Goal: Task Accomplishment & Management: Manage account settings

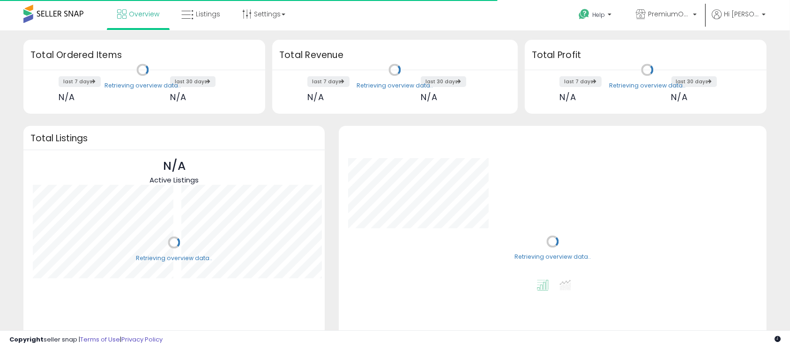
click at [201, 25] on link "Listings" at bounding box center [200, 14] width 53 height 28
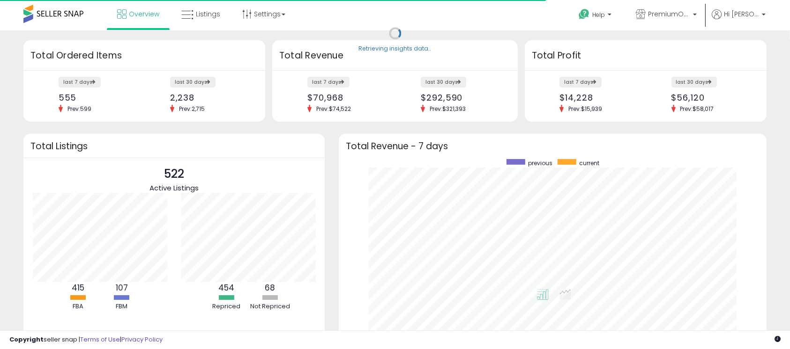
scroll to position [177, 408]
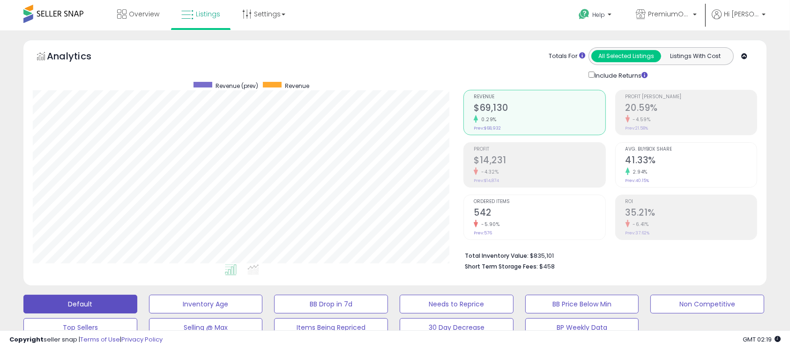
scroll to position [305, 0]
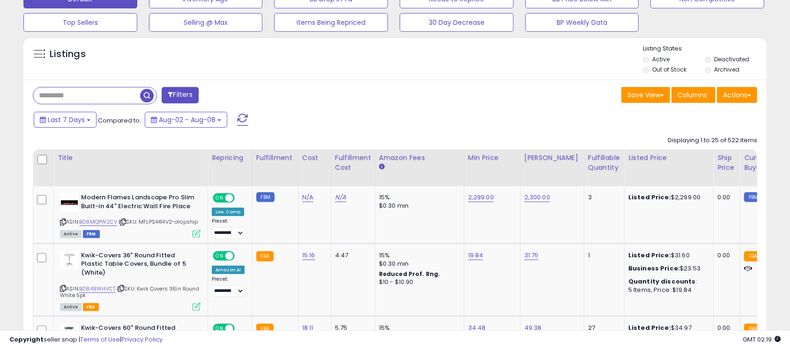
click at [88, 93] on input "text" at bounding box center [86, 96] width 107 height 16
paste input "**********"
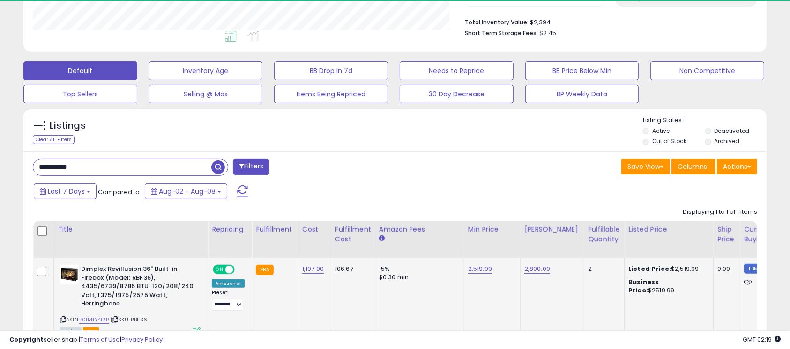
scroll to position [192, 431]
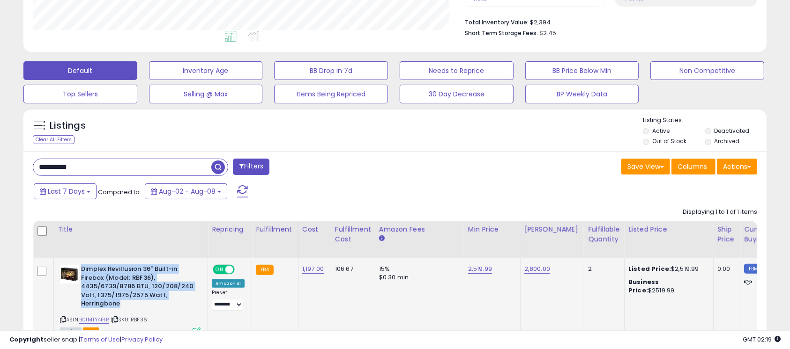
drag, startPoint x: 120, startPoint y: 304, endPoint x: 81, endPoint y: 273, distance: 50.3
click at [81, 273] on b "Dimplex Revillusion 36" Built-in Firebox (Model: RBF36), 4435/6739/8786 BTU, 12…" at bounding box center [138, 288] width 114 height 46
copy b "Dimplex Revillusion 36" Built-in Firebox (Model: RBF36), 4435/6739/8786 BTU, 12…"
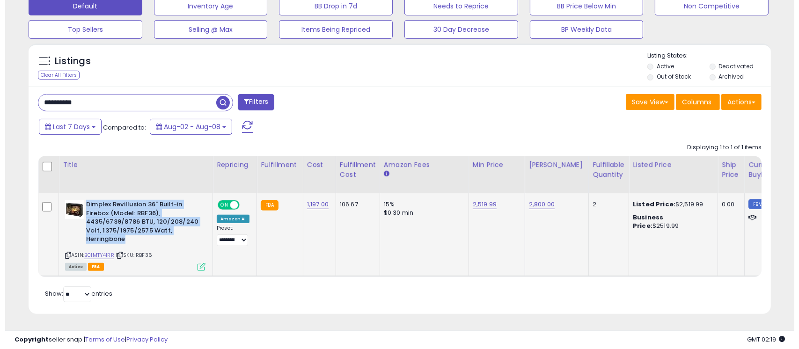
scroll to position [308, 0]
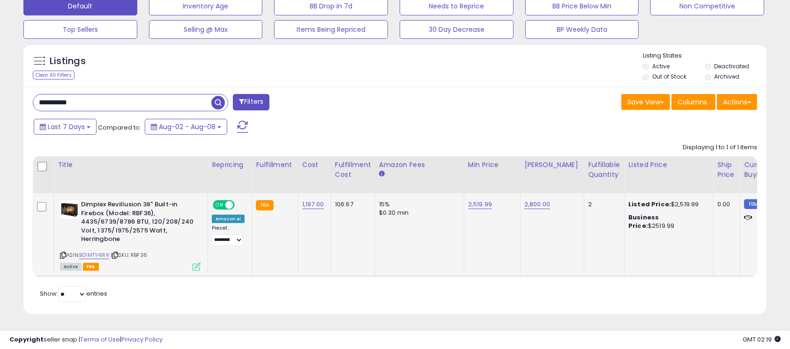
click at [194, 263] on icon at bounding box center [196, 267] width 8 height 8
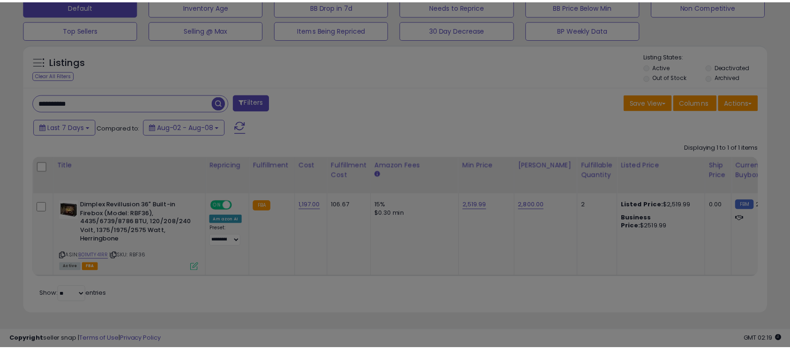
scroll to position [192, 436]
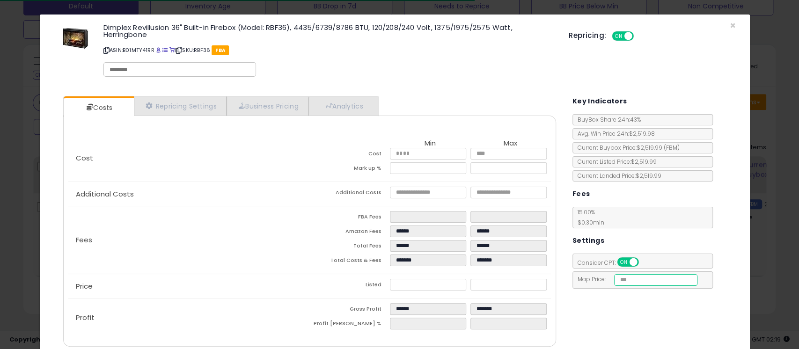
drag, startPoint x: 667, startPoint y: 280, endPoint x: 605, endPoint y: 280, distance: 62.3
click at [605, 280] on span "Map Price: *******" at bounding box center [635, 279] width 125 height 8
click at [730, 28] on span "×" at bounding box center [733, 26] width 6 height 14
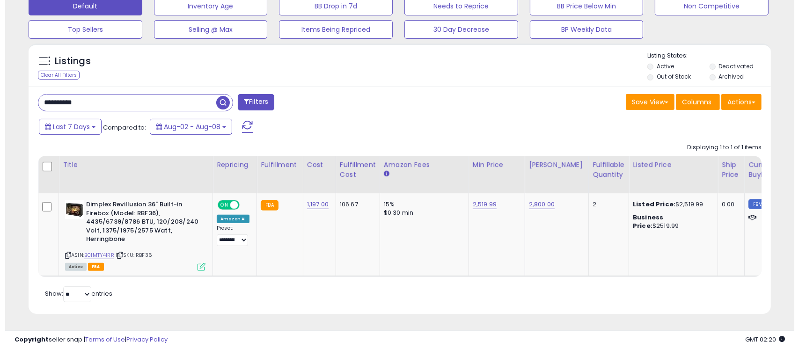
scroll to position [468142, 467903]
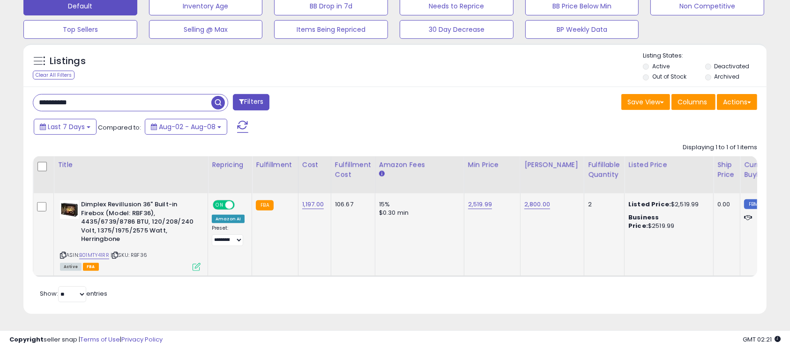
click at [199, 263] on icon at bounding box center [196, 267] width 8 height 8
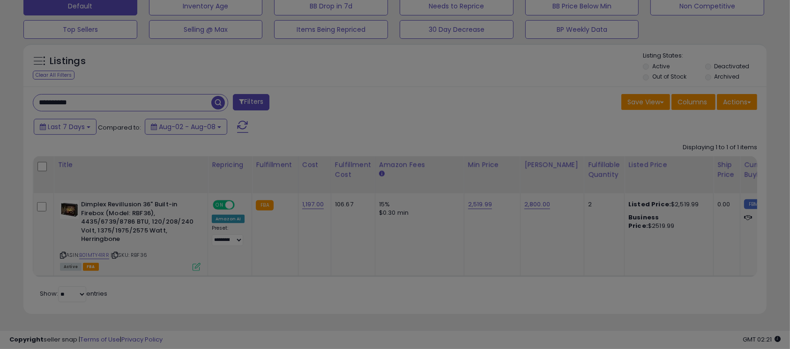
scroll to position [192, 436]
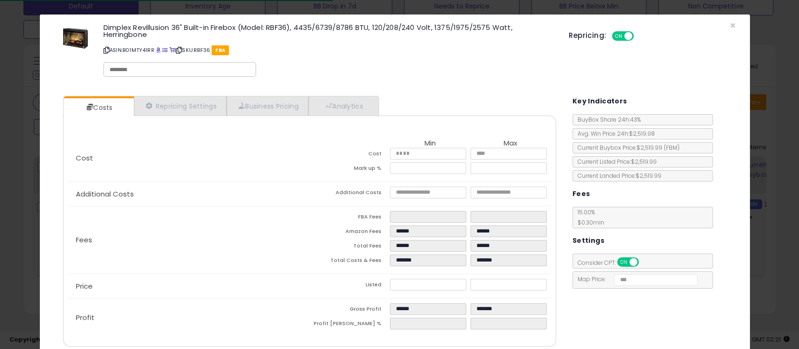
click at [199, 258] on div "Fees FBA Fees ****** ****** Amazon Fees ****** ****** Total Fees ****** ****** …" at bounding box center [309, 240] width 482 height 67
click at [730, 25] on span "×" at bounding box center [733, 26] width 6 height 14
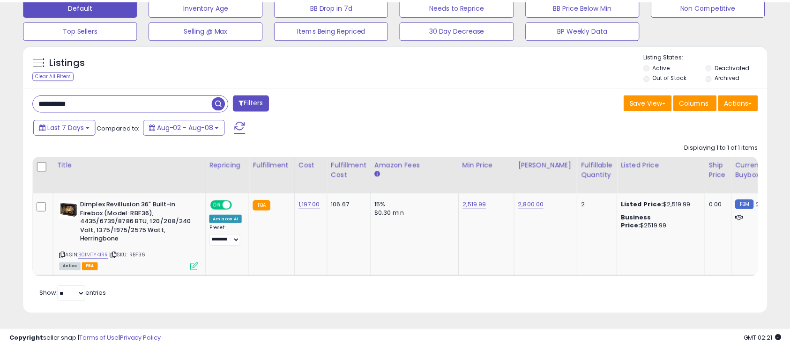
scroll to position [468142, 467903]
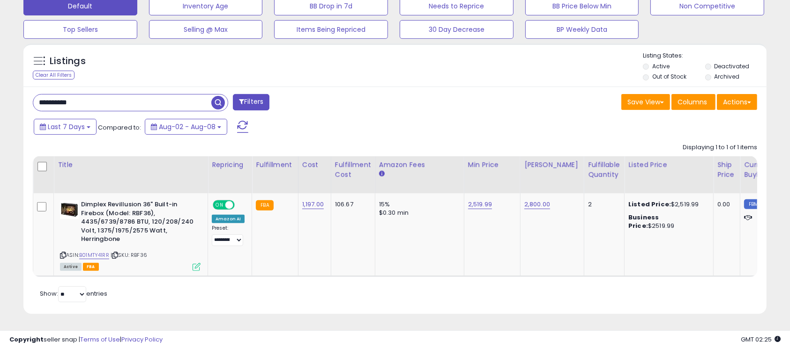
click at [98, 95] on input "**********" at bounding box center [122, 103] width 178 height 16
paste input "**"
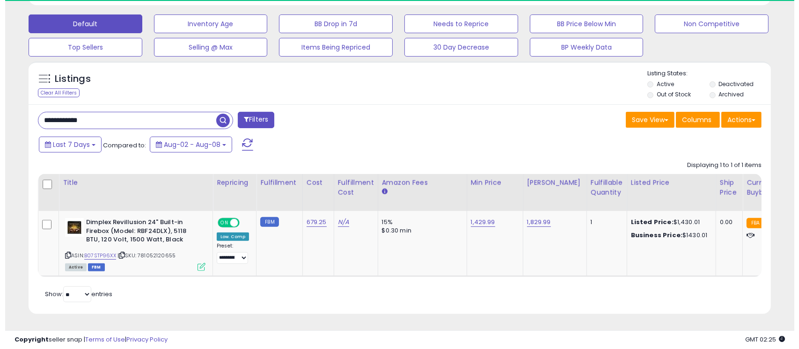
scroll to position [192, 431]
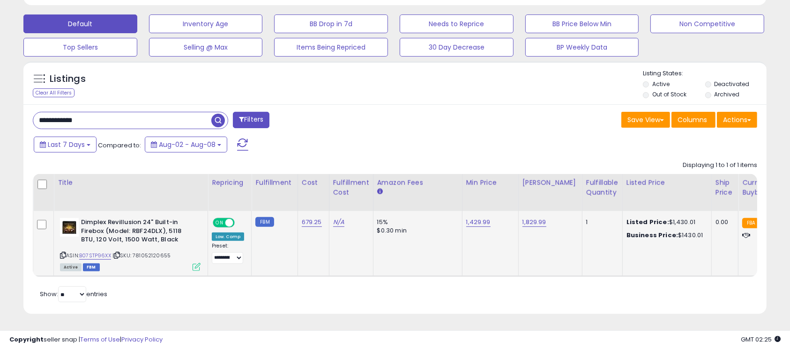
click at [194, 263] on icon at bounding box center [196, 267] width 8 height 8
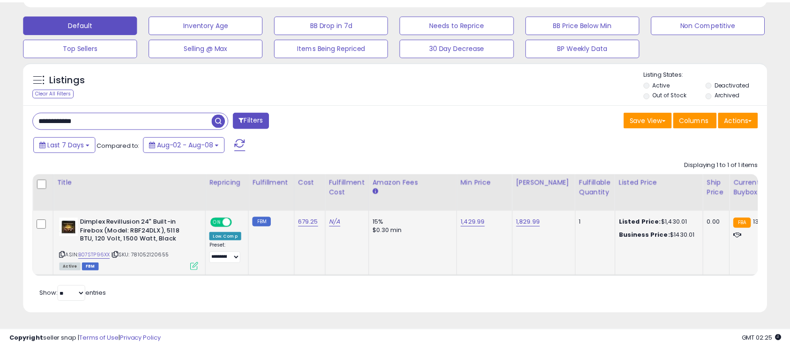
scroll to position [192, 436]
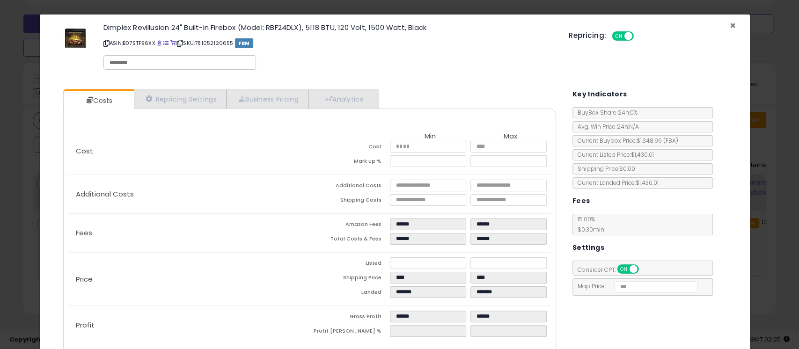
click at [730, 26] on span "×" at bounding box center [733, 26] width 6 height 14
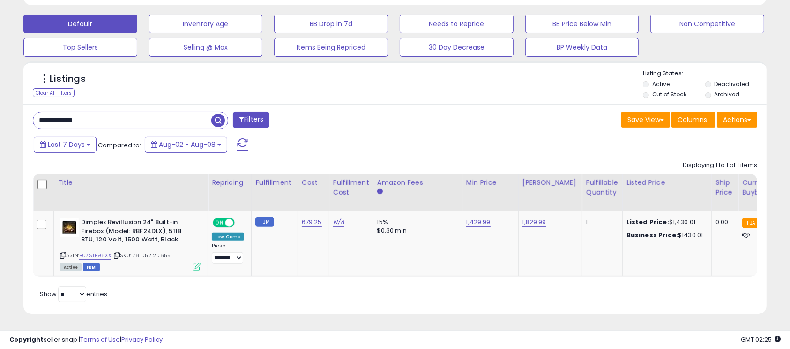
scroll to position [468142, 467903]
click at [169, 112] on input "**********" at bounding box center [122, 120] width 178 height 16
paste input "text"
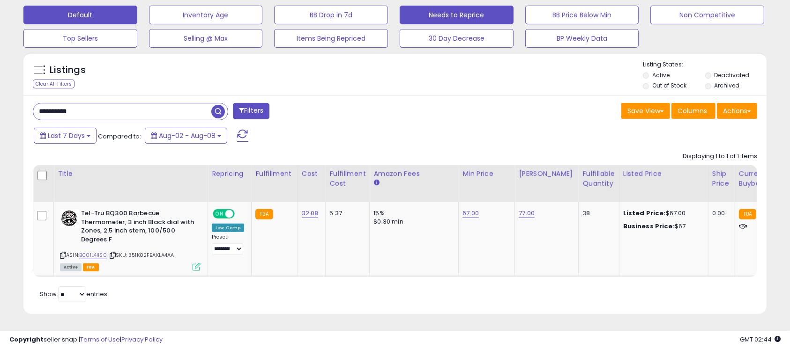
scroll to position [192, 431]
paste input "text"
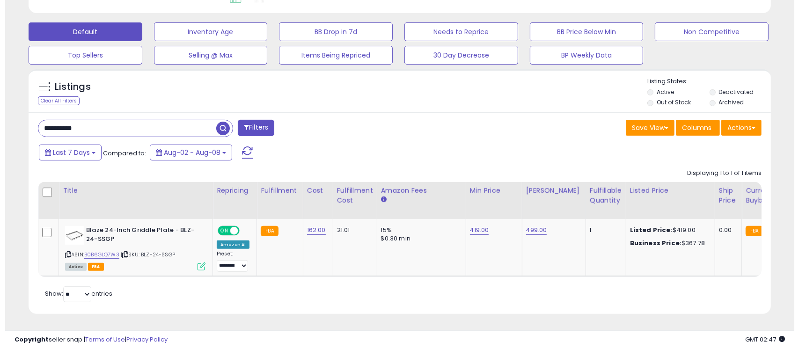
scroll to position [282, 0]
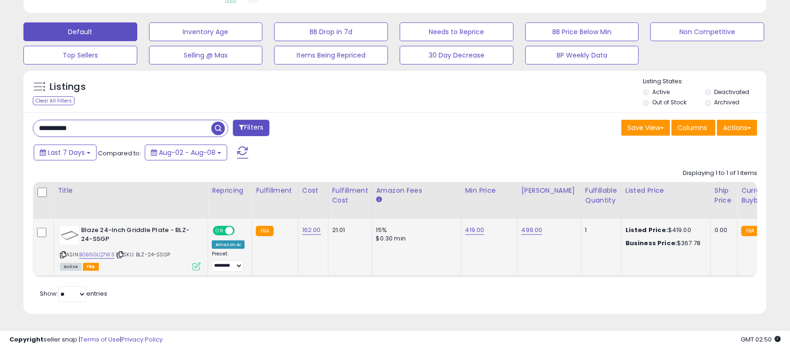
click at [195, 263] on icon at bounding box center [196, 267] width 8 height 8
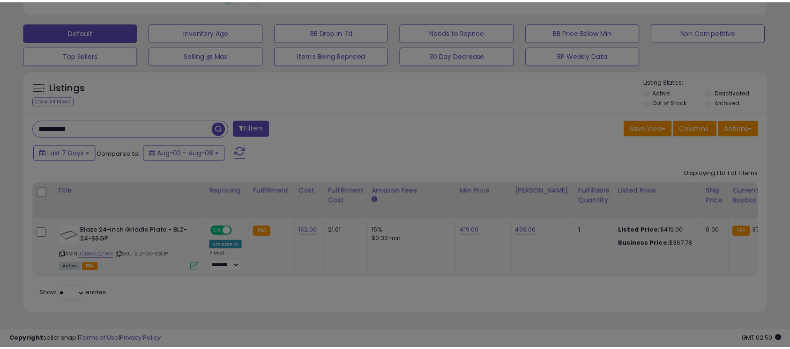
scroll to position [192, 436]
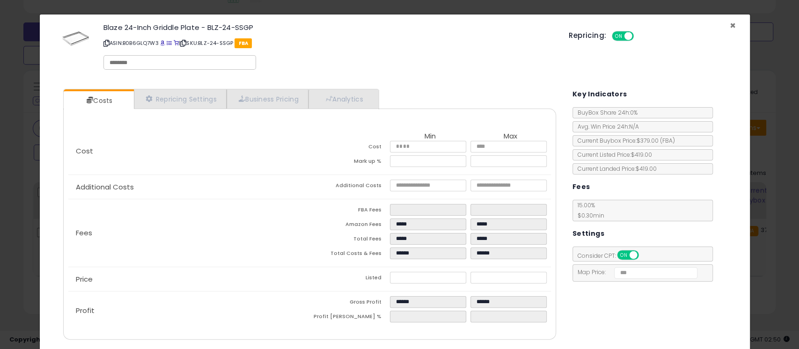
click at [730, 27] on span "×" at bounding box center [733, 26] width 6 height 14
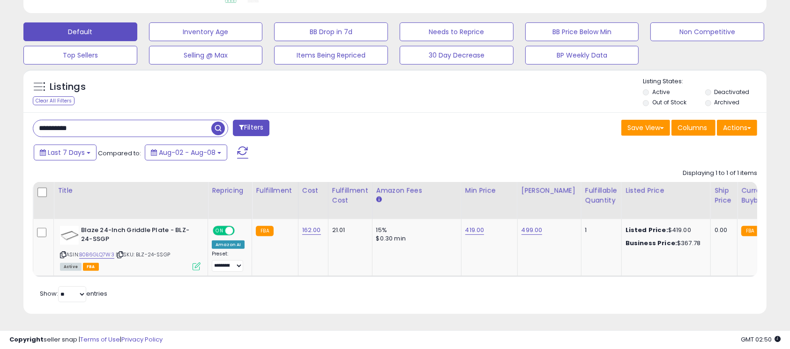
scroll to position [468142, 467903]
click at [148, 121] on input "**********" at bounding box center [122, 128] width 178 height 16
paste input "text"
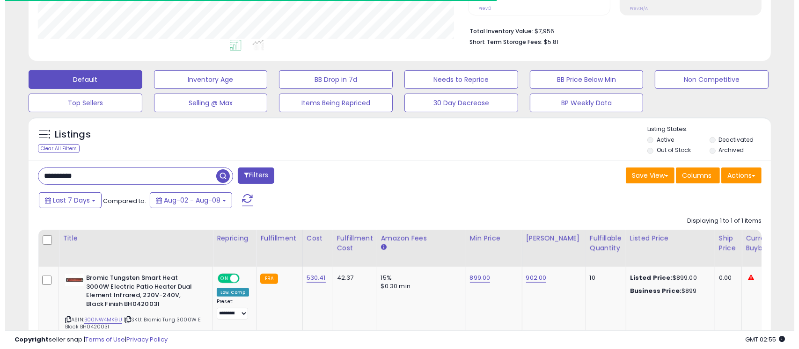
scroll to position [306, 0]
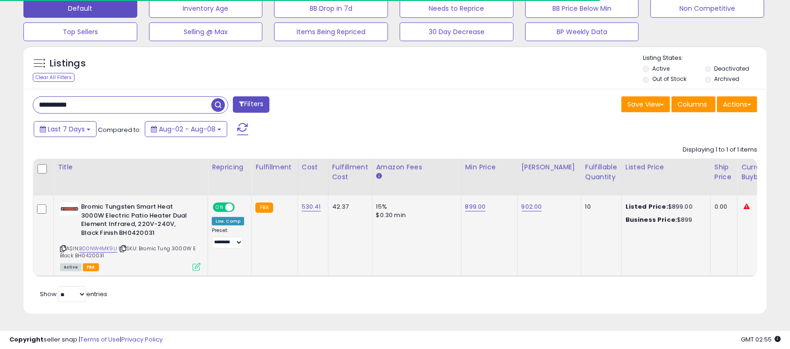
click at [195, 263] on icon at bounding box center [196, 267] width 8 height 8
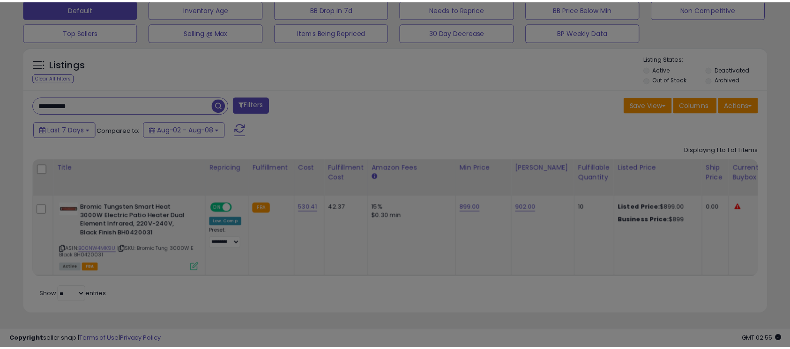
scroll to position [192, 436]
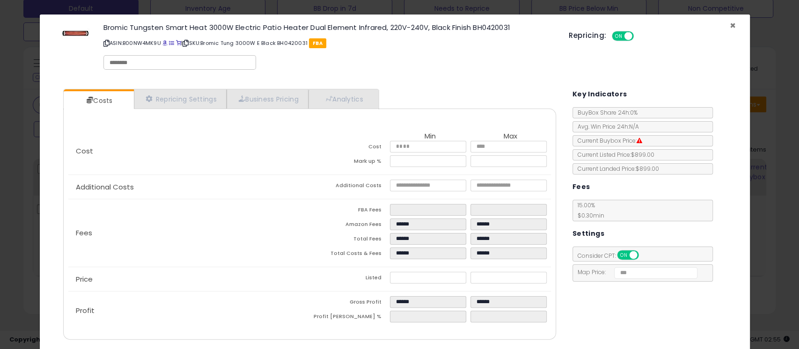
click at [730, 24] on span "×" at bounding box center [733, 26] width 6 height 14
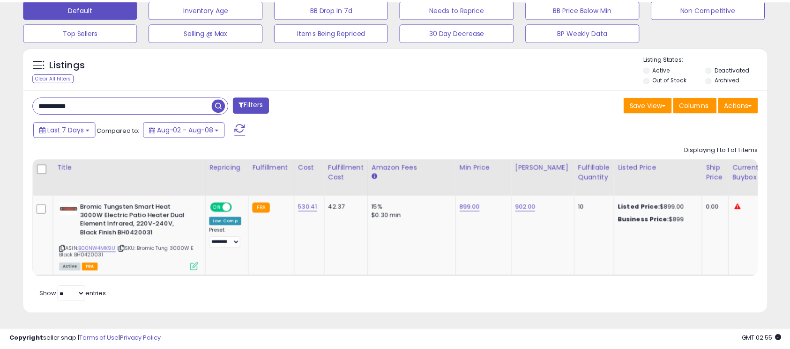
scroll to position [468142, 467903]
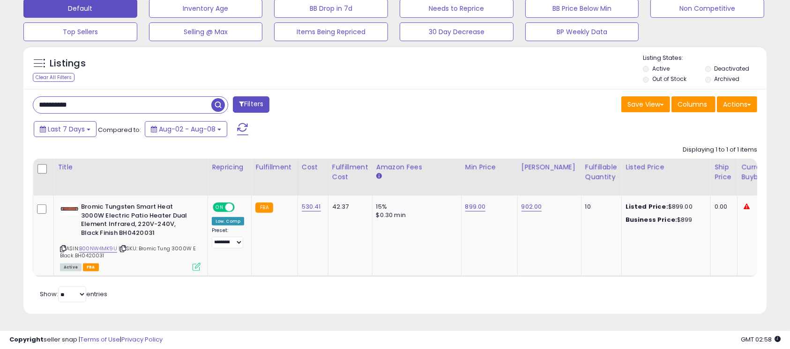
click at [131, 97] on input "**********" at bounding box center [122, 105] width 178 height 16
paste input "text"
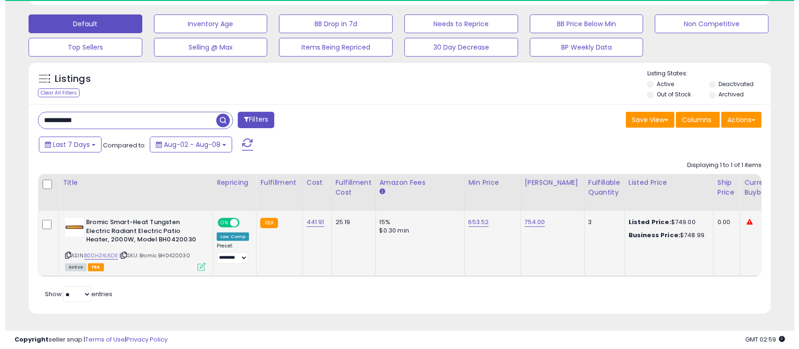
scroll to position [192, 431]
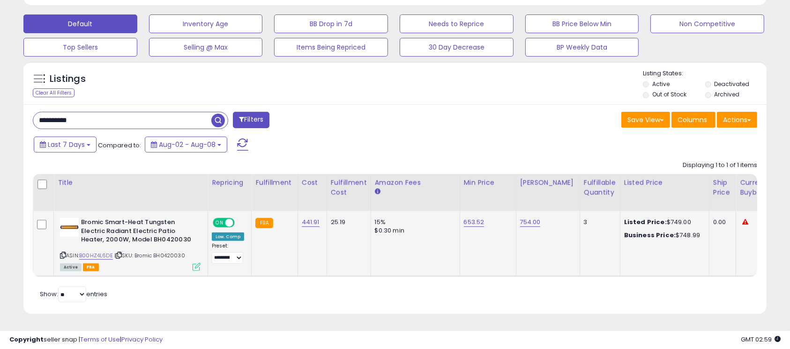
click at [196, 263] on icon at bounding box center [196, 267] width 8 height 8
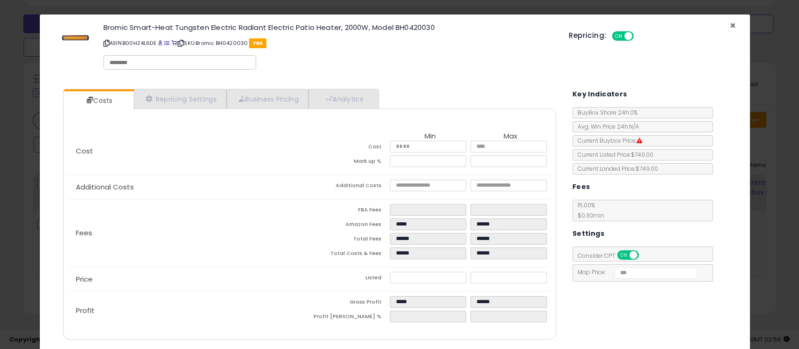
click at [730, 27] on span "×" at bounding box center [733, 26] width 6 height 14
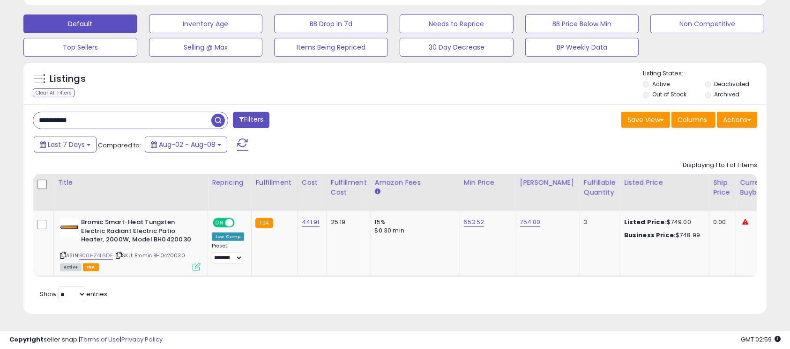
scroll to position [468142, 467903]
click at [104, 115] on input "**********" at bounding box center [122, 120] width 178 height 16
paste input "**********"
paste input "text"
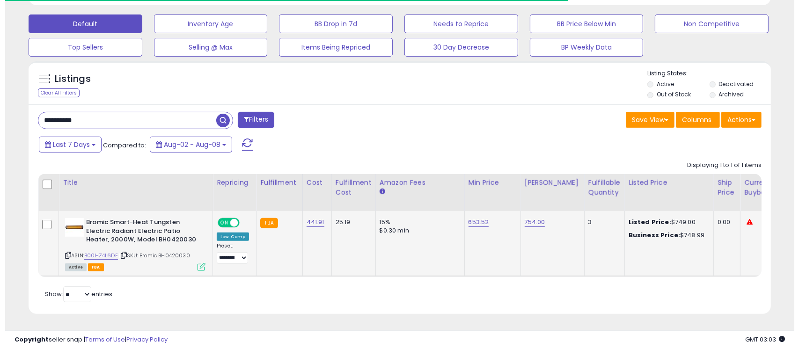
scroll to position [192, 431]
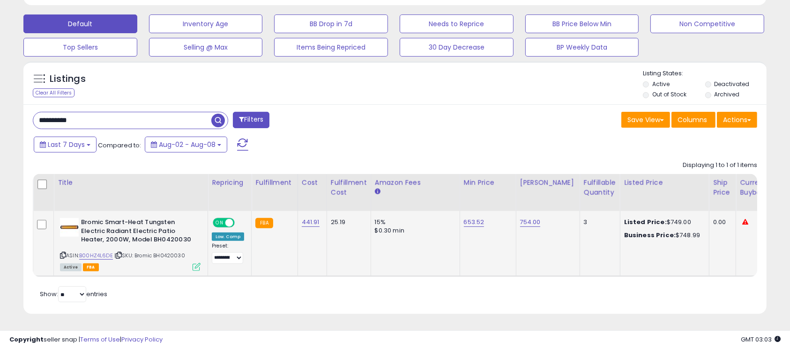
click at [195, 263] on icon at bounding box center [196, 267] width 8 height 8
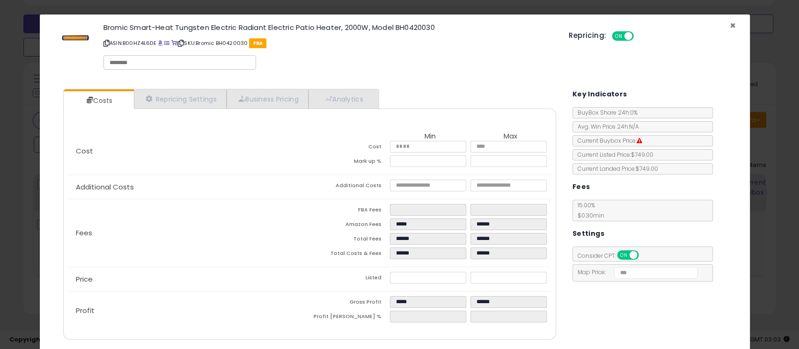
click at [730, 24] on span "×" at bounding box center [733, 26] width 6 height 14
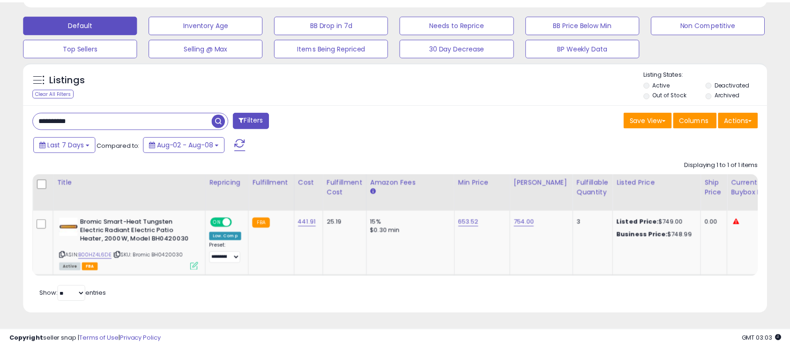
scroll to position [468142, 467903]
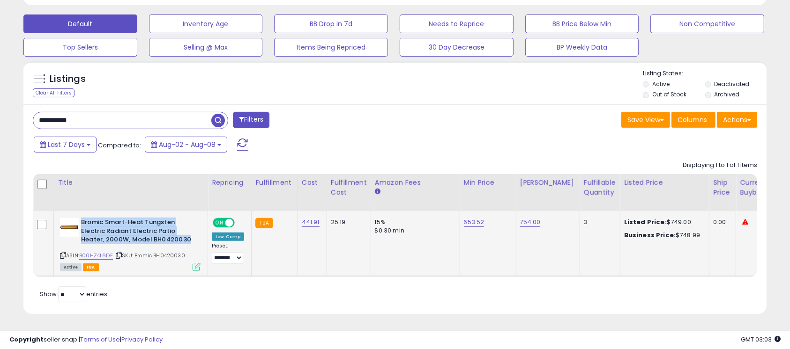
drag, startPoint x: 190, startPoint y: 232, endPoint x: 82, endPoint y: 214, distance: 109.1
click at [82, 218] on b "Bromic Smart-Heat Tungsten Electric Radiant Electric Patio Heater, 2000W, Model…" at bounding box center [138, 232] width 114 height 29
copy b "Bromic Smart-Heat Tungsten Electric Radiant Electric Patio Heater, 2000W, Model…"
click at [131, 112] on input "**********" at bounding box center [122, 120] width 178 height 16
paste input "text"
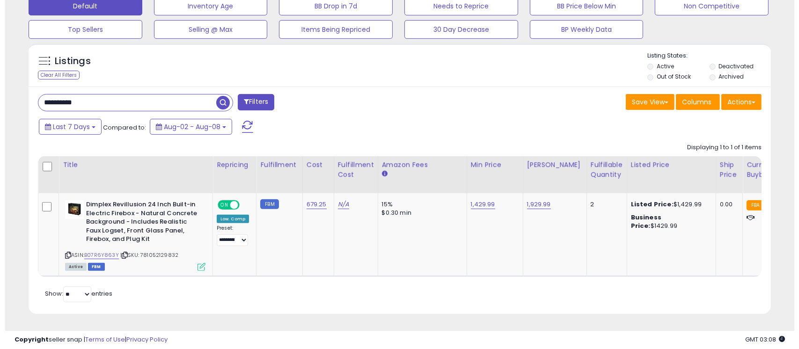
scroll to position [192, 431]
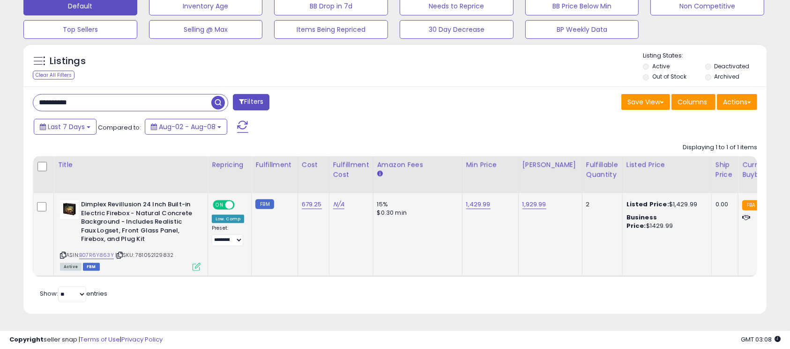
click at [198, 263] on icon at bounding box center [196, 267] width 8 height 8
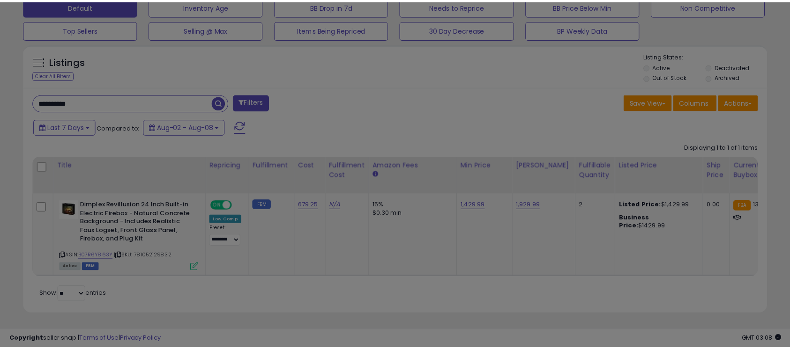
scroll to position [192, 436]
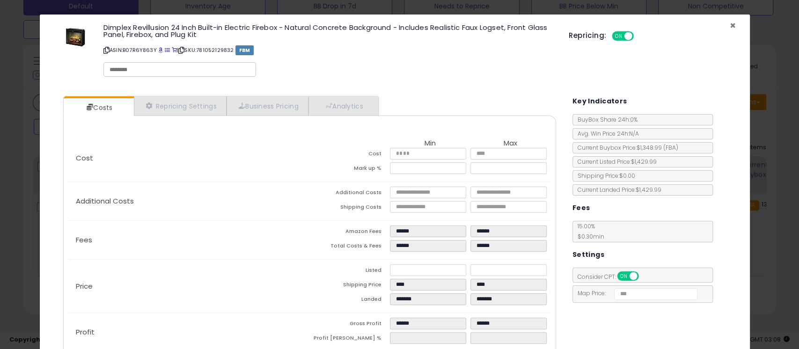
click at [730, 27] on span "×" at bounding box center [733, 26] width 6 height 14
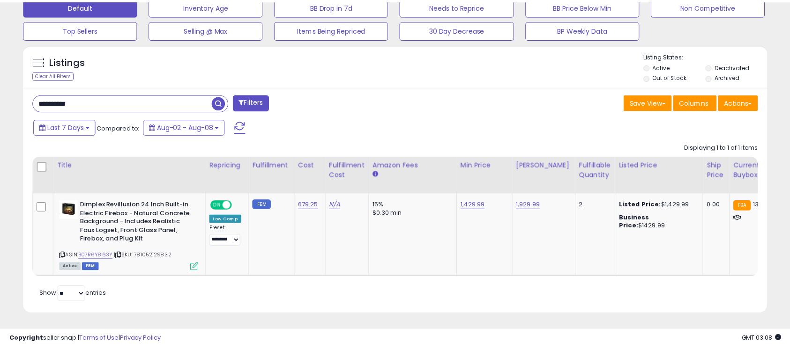
scroll to position [468142, 467903]
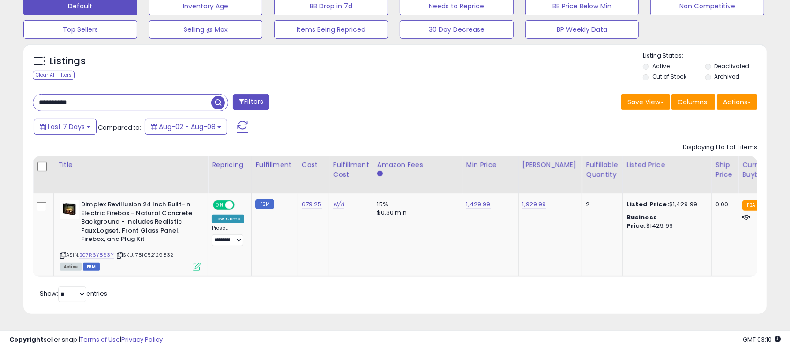
click at [100, 97] on input "**********" at bounding box center [122, 103] width 178 height 16
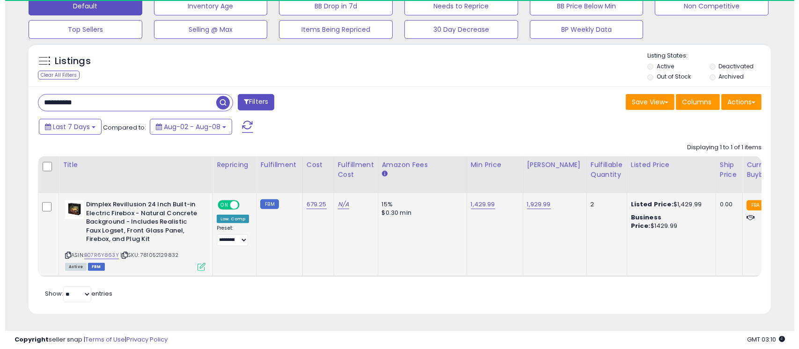
scroll to position [192, 431]
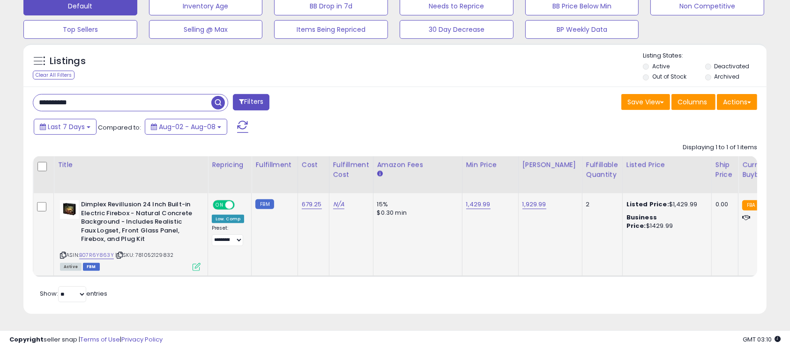
click at [195, 263] on icon at bounding box center [196, 267] width 8 height 8
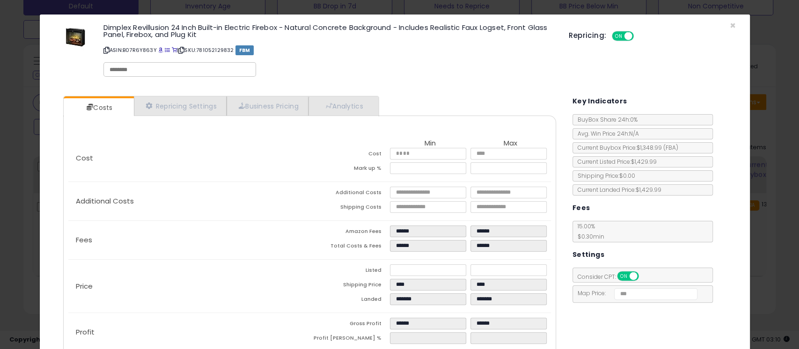
click at [723, 30] on div "Repricing: ON OFF" at bounding box center [652, 35] width 167 height 14
click at [730, 24] on span "×" at bounding box center [733, 26] width 6 height 14
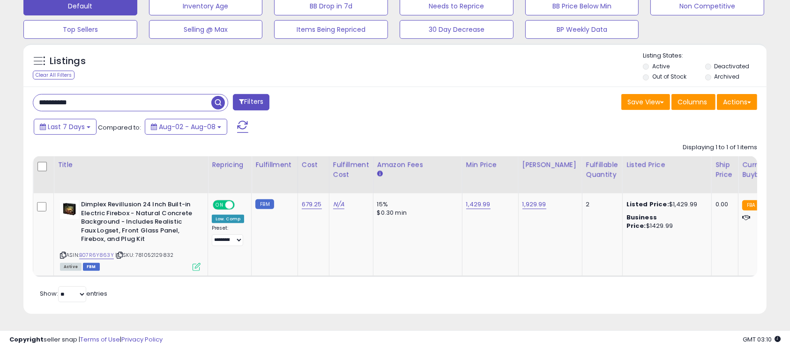
scroll to position [468142, 467903]
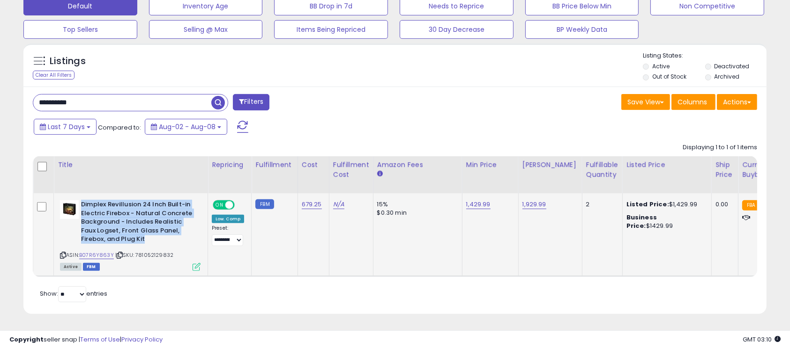
drag, startPoint x: 149, startPoint y: 231, endPoint x: 81, endPoint y: 195, distance: 76.9
click at [81, 200] on b "Dimplex Revillusion 24 Inch Built-in Electric Firebox - Natural Concrete Backgr…" at bounding box center [138, 223] width 114 height 46
copy b "Dimplex Revillusion 24 Inch Built-in Electric Firebox - Natural Concrete Backgr…"
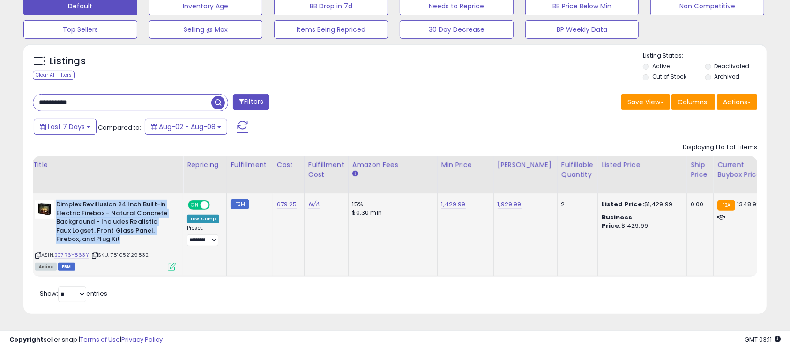
scroll to position [0, 0]
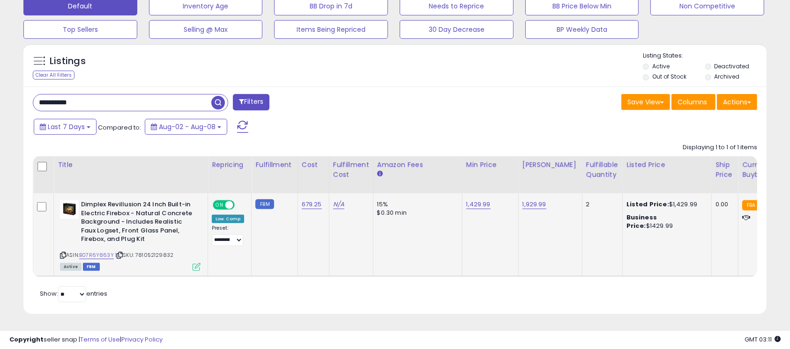
click at [281, 237] on td "FBM" at bounding box center [274, 234] width 46 height 83
click at [151, 95] on input "**********" at bounding box center [122, 103] width 178 height 16
paste input "text"
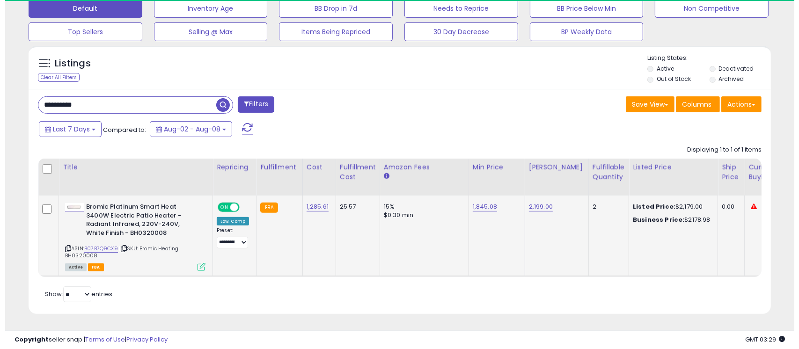
scroll to position [192, 431]
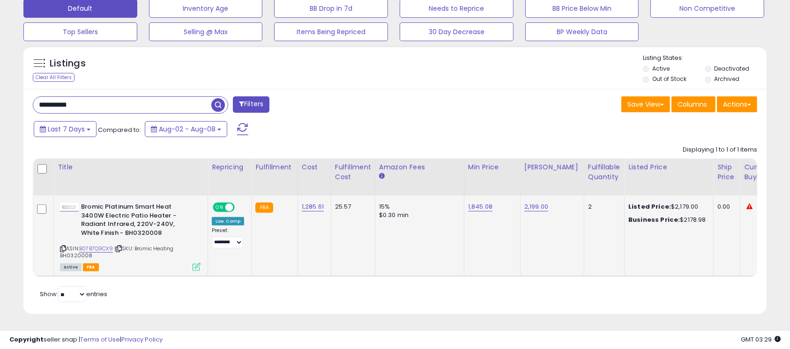
click at [194, 263] on icon at bounding box center [196, 267] width 8 height 8
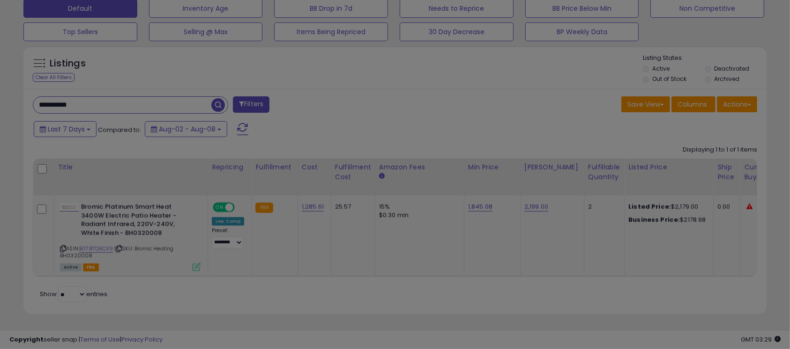
scroll to position [192, 436]
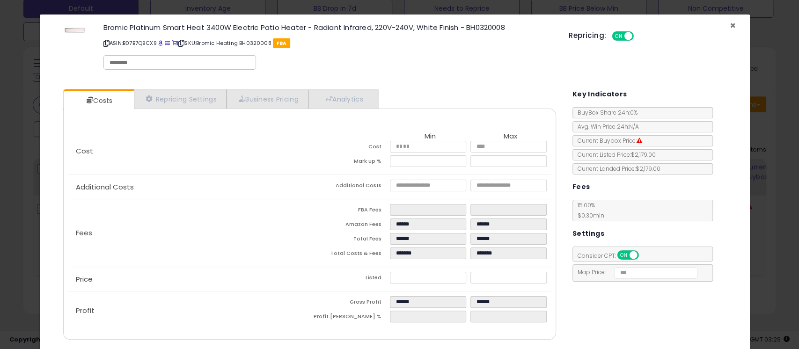
click at [730, 26] on span "×" at bounding box center [733, 26] width 6 height 14
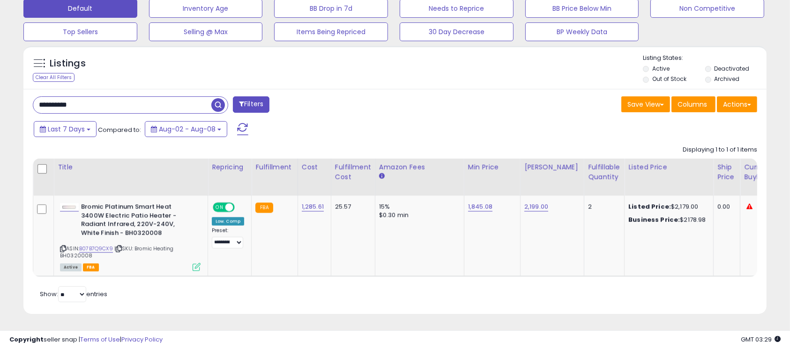
scroll to position [468142, 467903]
click at [105, 97] on input "**********" at bounding box center [122, 105] width 178 height 16
paste input "text"
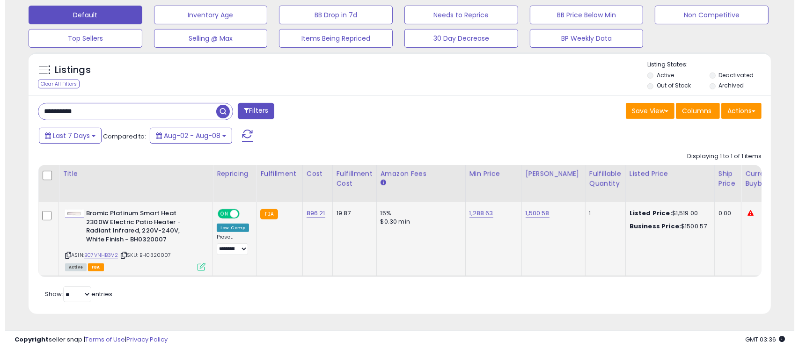
scroll to position [192, 431]
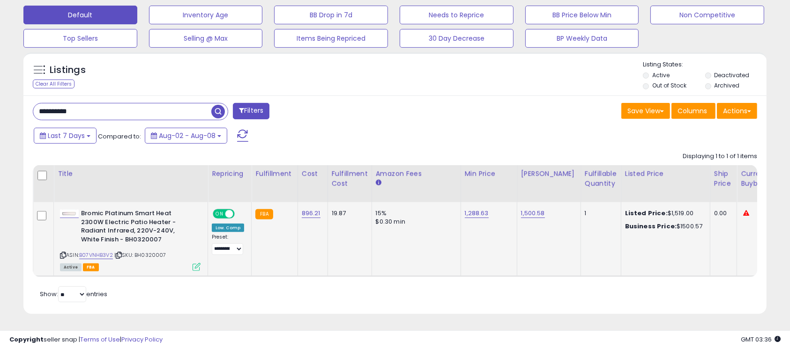
click at [196, 263] on icon at bounding box center [196, 267] width 8 height 8
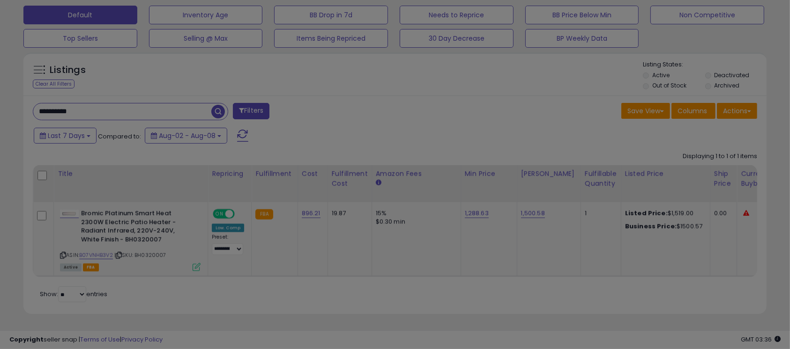
scroll to position [192, 436]
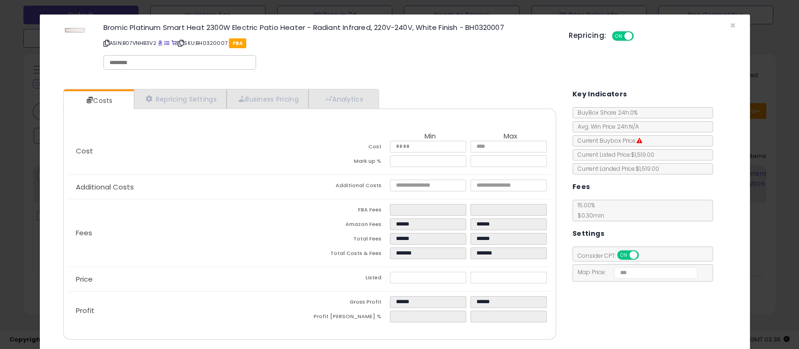
click at [726, 28] on div "Repricing: ON OFF" at bounding box center [652, 35] width 167 height 14
click at [730, 24] on span "×" at bounding box center [733, 26] width 6 height 14
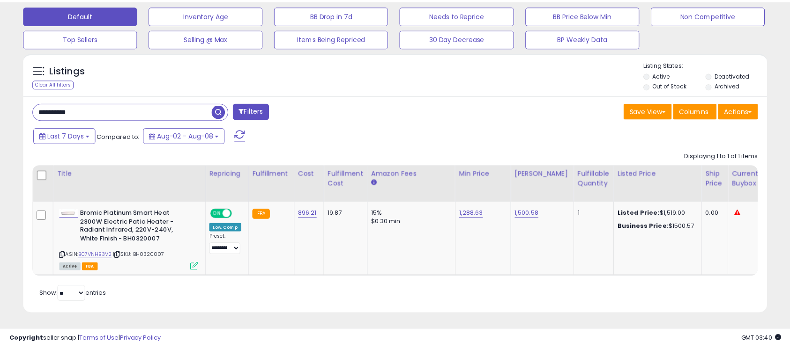
scroll to position [468142, 467903]
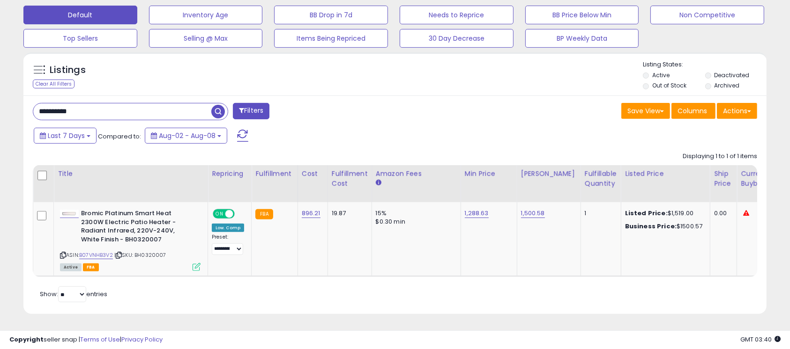
click at [97, 104] on input "**********" at bounding box center [122, 112] width 178 height 16
paste input "text"
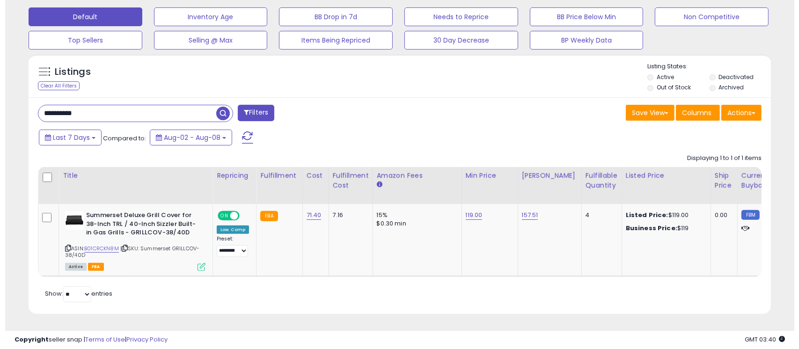
scroll to position [192, 431]
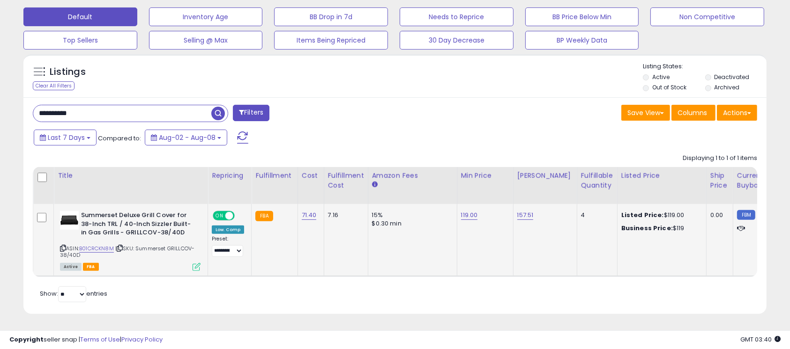
click at [198, 263] on icon at bounding box center [196, 267] width 8 height 8
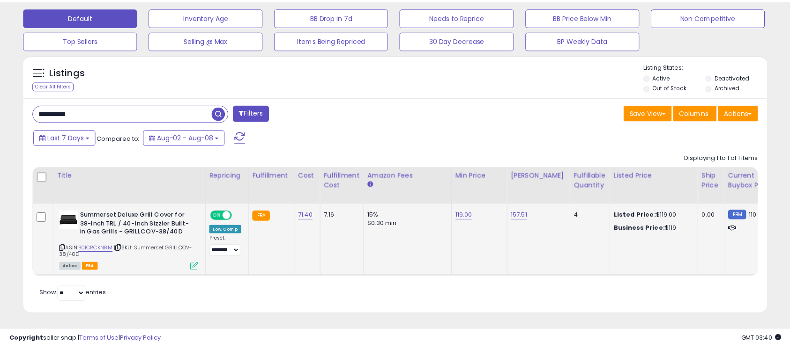
scroll to position [192, 436]
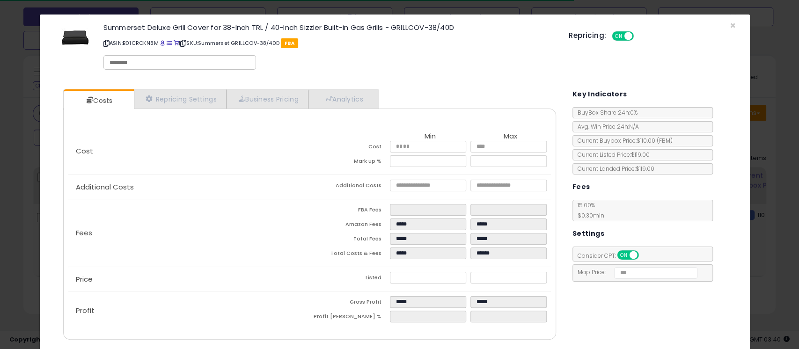
click at [727, 27] on div "Summerset Deluxe Grill Cover for 38-Inch TRL / 40-Inch Sizzler Built-in Gas Gri…" at bounding box center [395, 48] width 696 height 53
click at [730, 24] on span "×" at bounding box center [733, 26] width 6 height 14
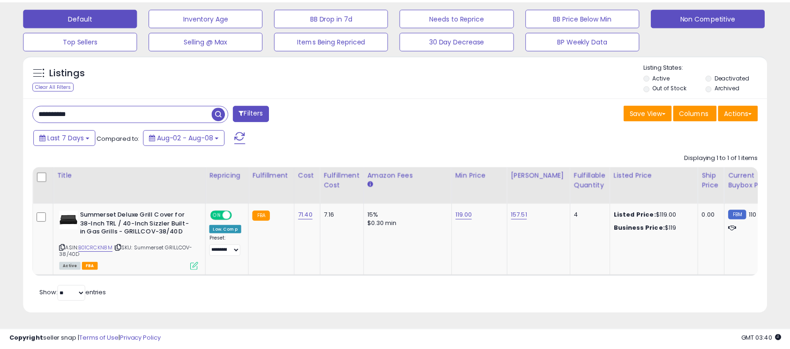
scroll to position [468142, 467903]
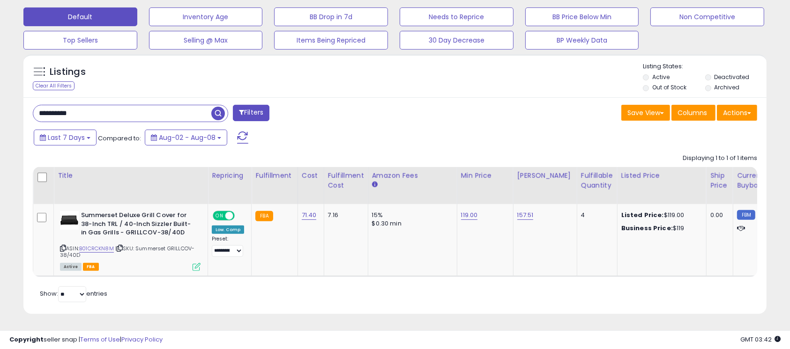
click at [100, 106] on input "**********" at bounding box center [122, 113] width 178 height 16
paste input "text"
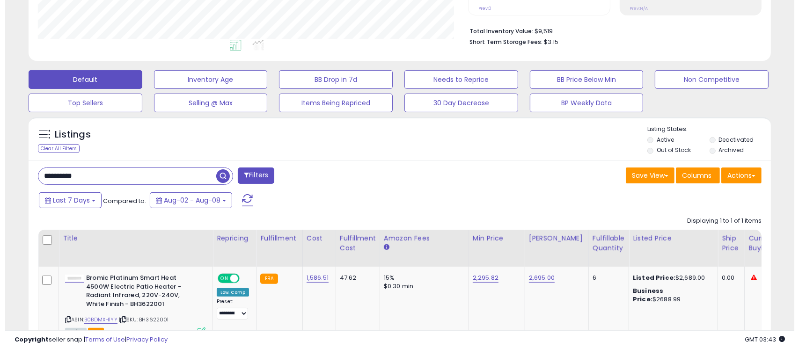
scroll to position [299, 0]
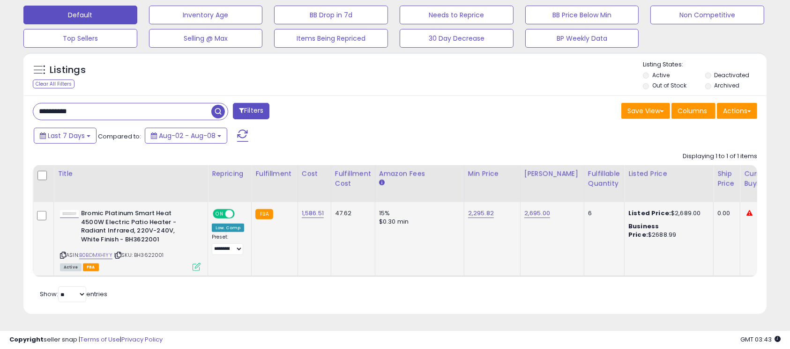
click at [195, 263] on icon at bounding box center [196, 267] width 8 height 8
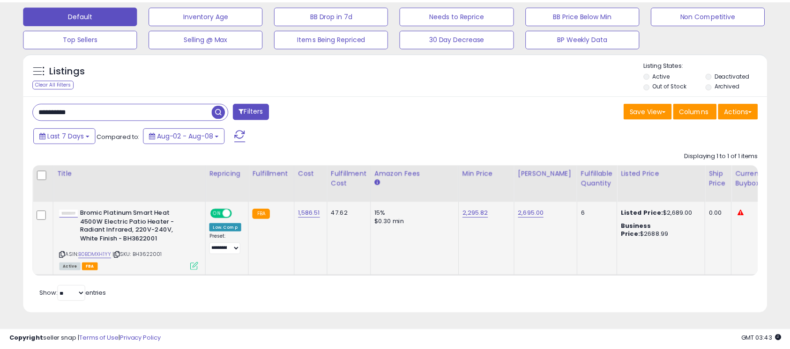
scroll to position [192, 436]
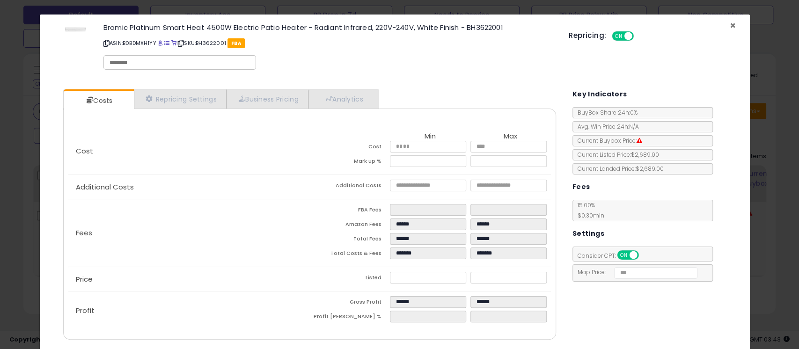
click at [727, 27] on div "Bromic Platinum Smart Heat 4500W Electric Patio Heater - Radiant Infrared, 220V…" at bounding box center [395, 48] width 696 height 53
click at [730, 26] on span "×" at bounding box center [733, 26] width 6 height 14
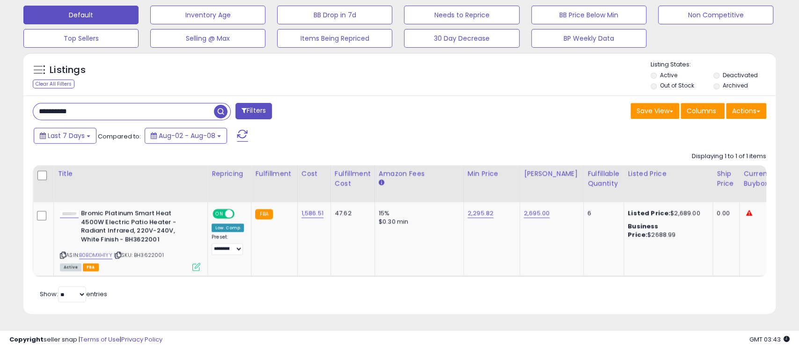
scroll to position [468142, 467903]
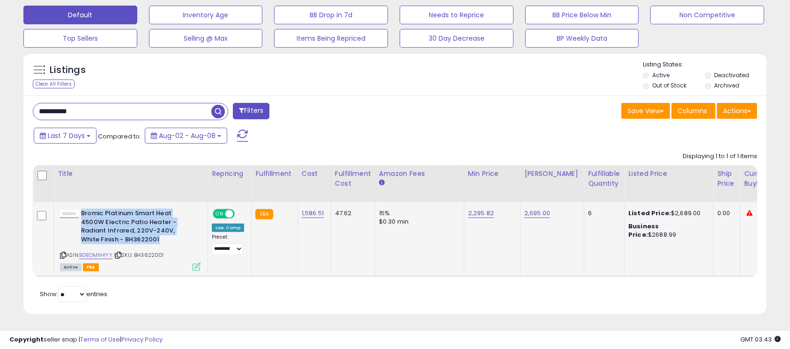
drag, startPoint x: 143, startPoint y: 230, endPoint x: 82, endPoint y: 206, distance: 65.4
click at [82, 209] on b "Bromic Platinum Smart Heat 4500W Electric Patio Heater - Radiant Infrared, 220V…" at bounding box center [138, 227] width 114 height 37
copy b "Bromic Platinum Smart Heat 4500W Electric Patio Heater - Radiant Infrared, 220V…"
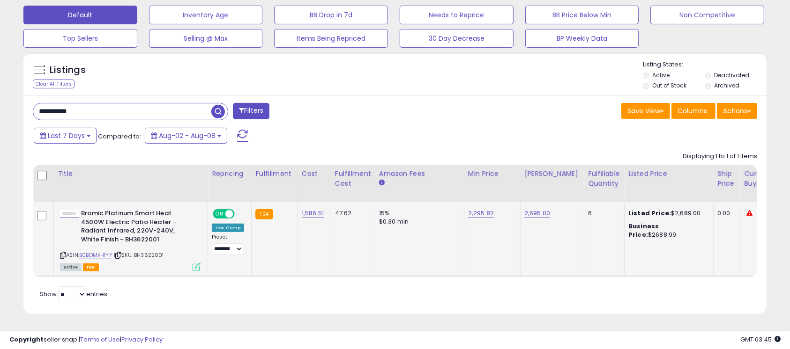
click at [194, 263] on icon at bounding box center [196, 267] width 8 height 8
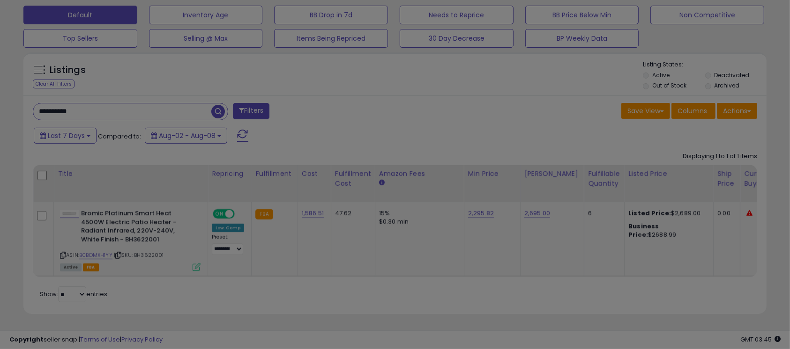
scroll to position [192, 436]
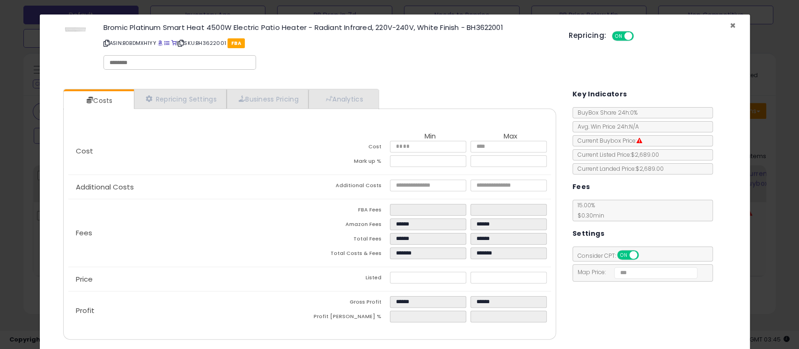
click at [730, 27] on span "×" at bounding box center [733, 26] width 6 height 14
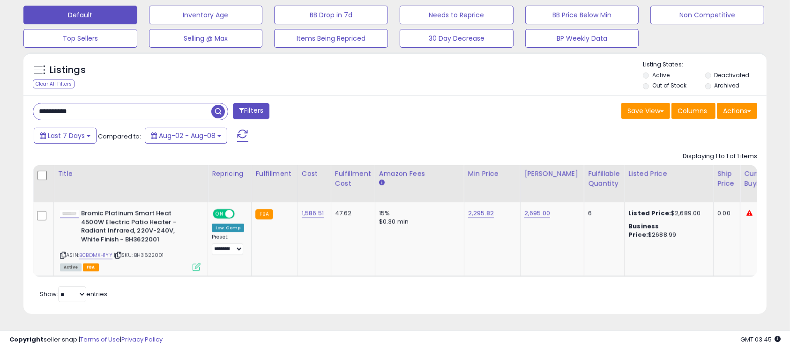
scroll to position [468142, 467903]
click at [126, 104] on input "**********" at bounding box center [122, 112] width 178 height 16
paste input "text"
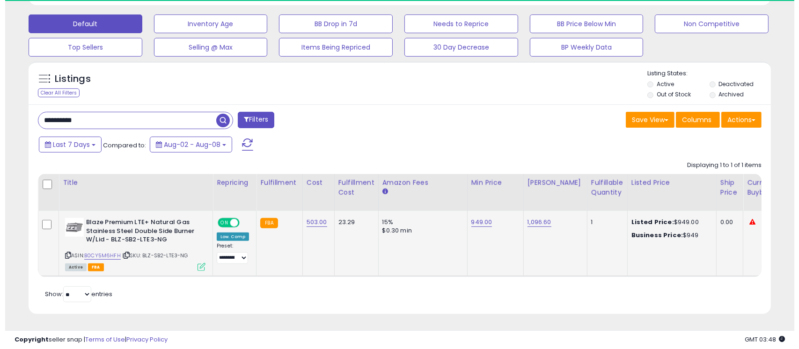
scroll to position [192, 431]
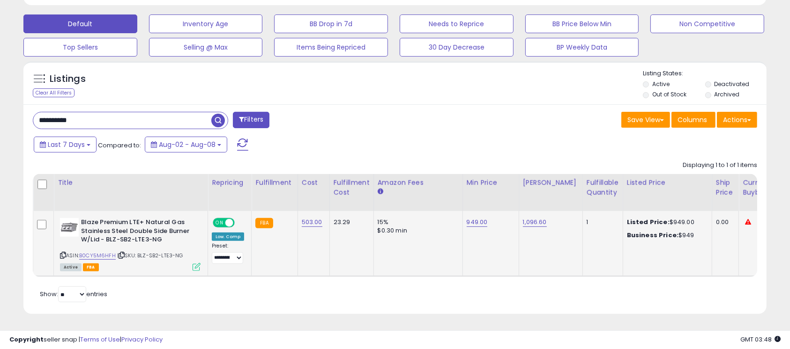
click at [195, 263] on icon at bounding box center [196, 267] width 8 height 8
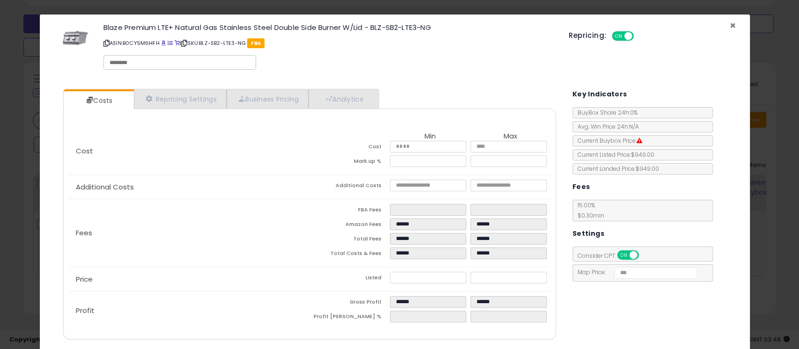
click at [730, 26] on span "×" at bounding box center [733, 26] width 6 height 14
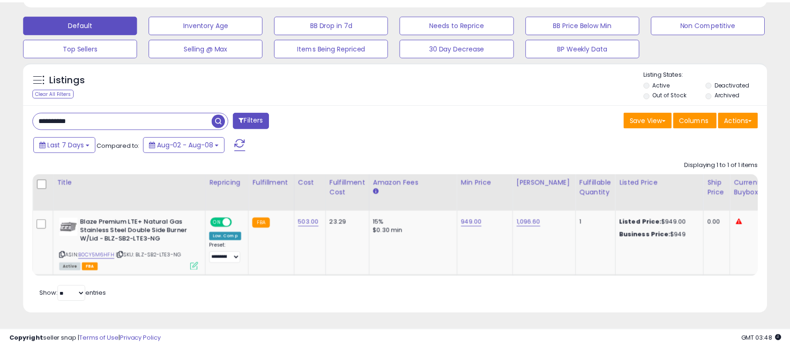
scroll to position [468142, 467903]
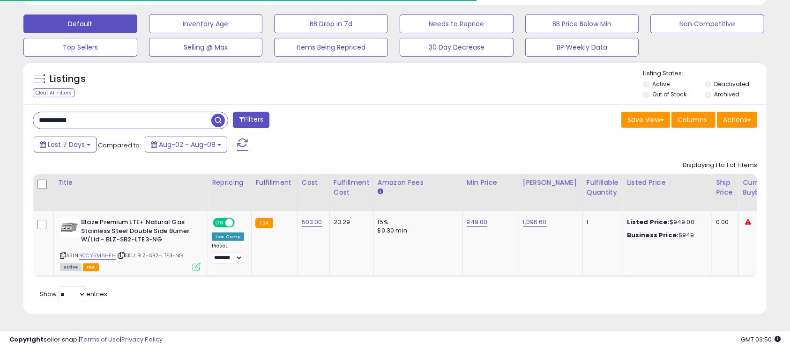
click at [140, 113] on input "**********" at bounding box center [122, 120] width 178 height 16
paste input "text"
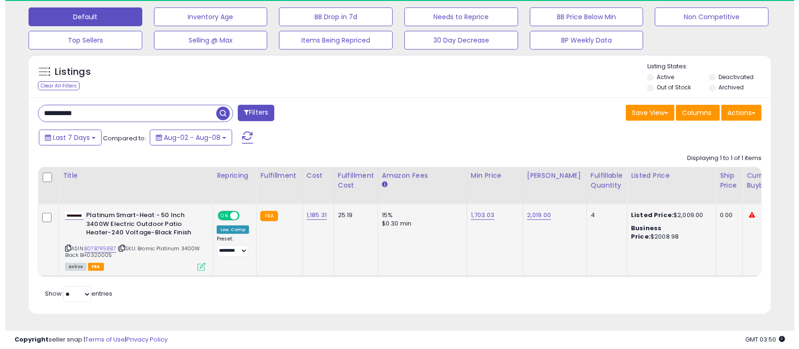
scroll to position [192, 431]
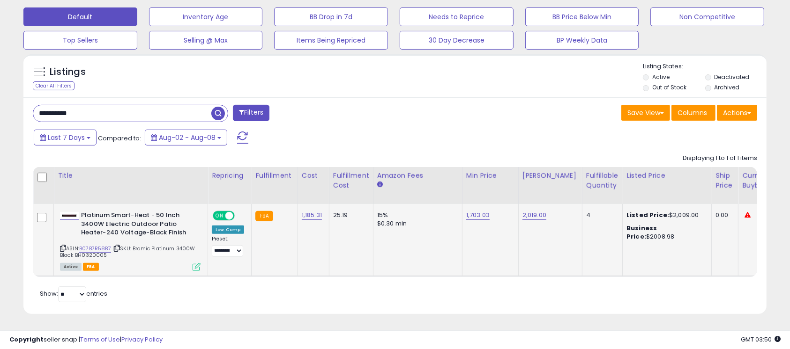
click at [196, 263] on icon at bounding box center [196, 267] width 8 height 8
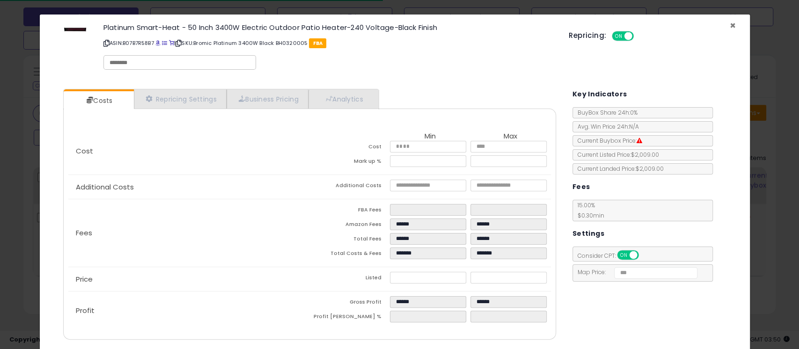
click at [730, 25] on span "×" at bounding box center [733, 26] width 6 height 14
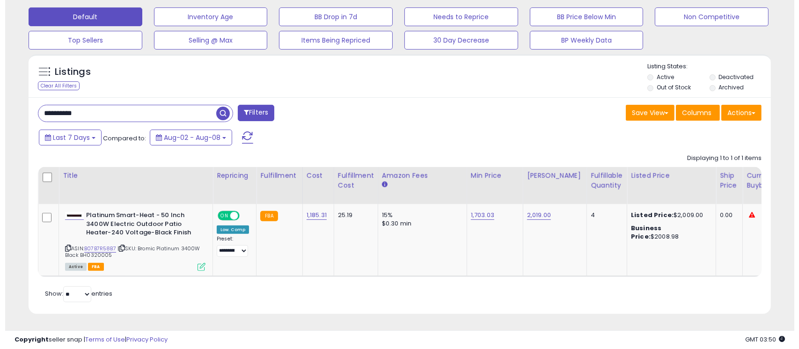
scroll to position [468142, 467903]
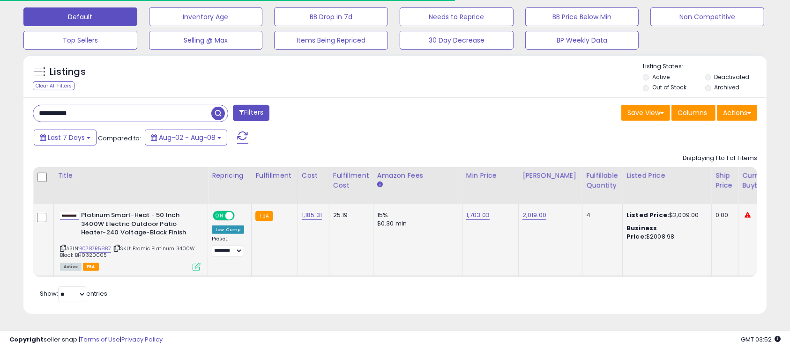
click at [195, 263] on icon at bounding box center [196, 267] width 8 height 8
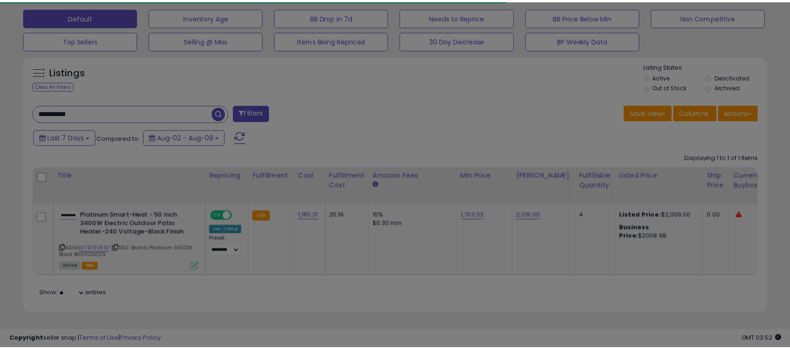
scroll to position [192, 436]
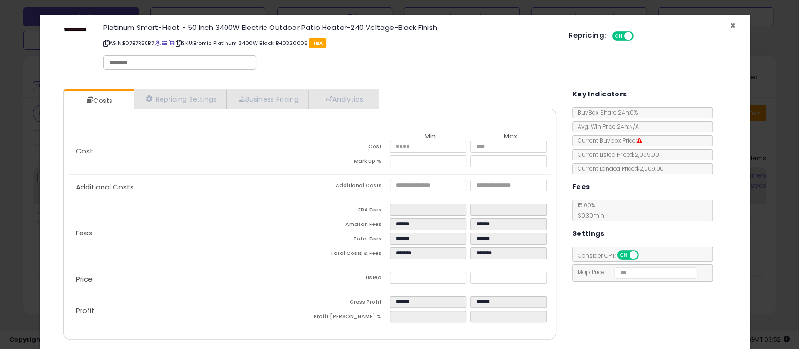
click at [730, 25] on span "×" at bounding box center [733, 26] width 6 height 14
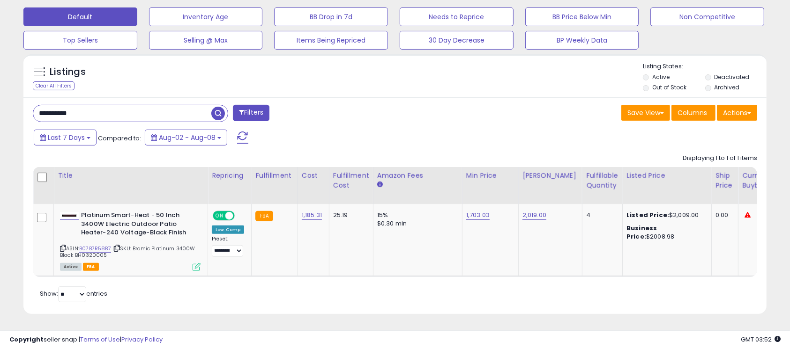
scroll to position [468142, 467903]
click at [107, 106] on input "**********" at bounding box center [122, 113] width 178 height 16
paste input "text"
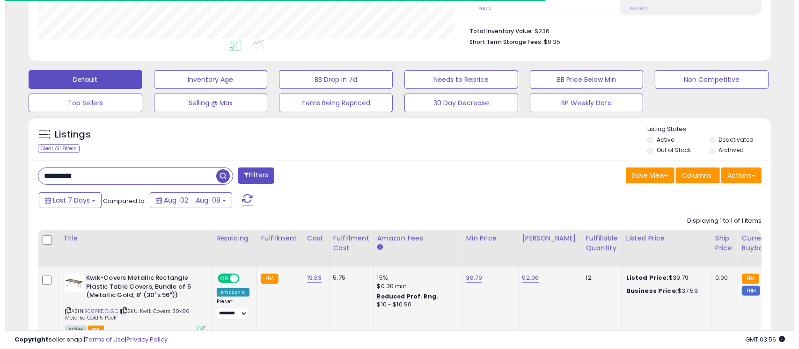
scroll to position [297, 0]
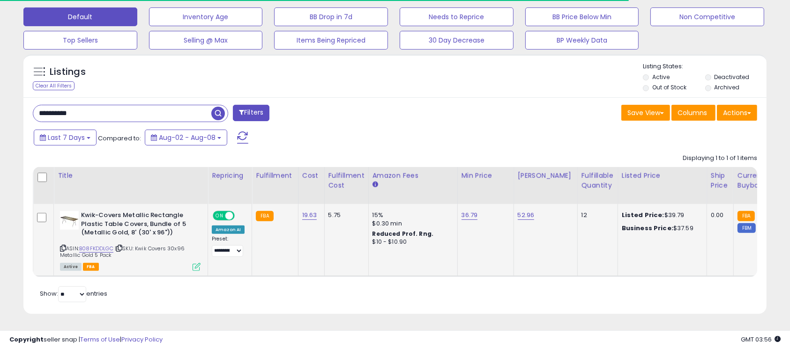
click at [197, 263] on icon at bounding box center [196, 267] width 8 height 8
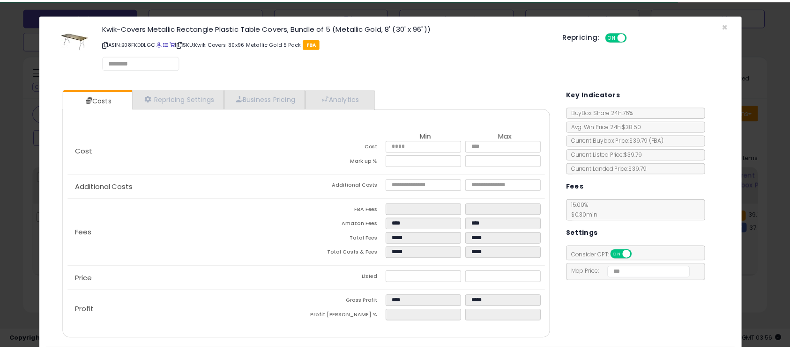
scroll to position [192, 436]
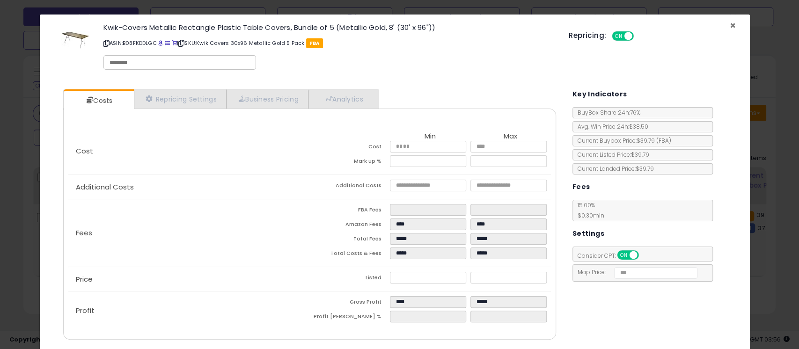
click at [730, 27] on span "×" at bounding box center [733, 26] width 6 height 14
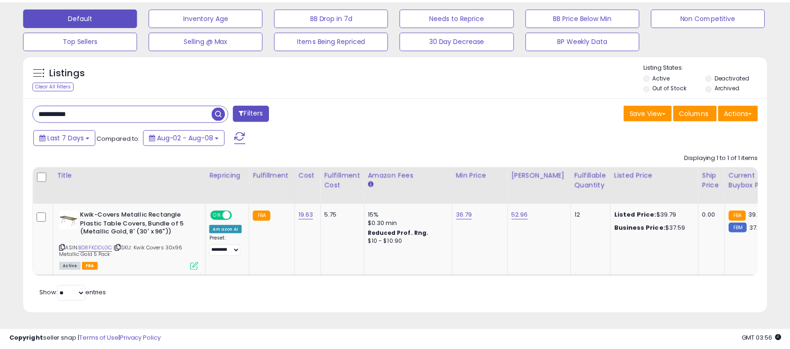
scroll to position [468142, 467903]
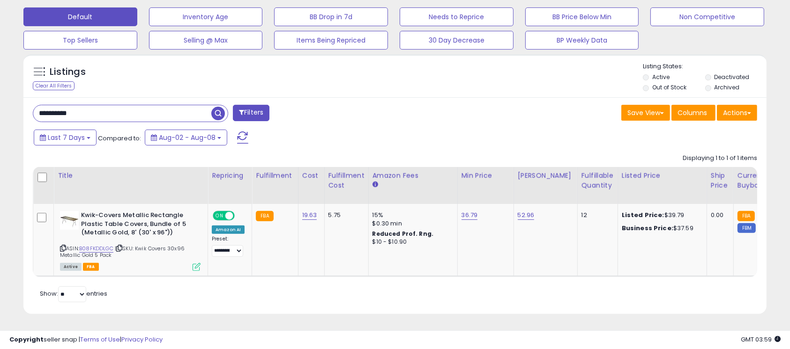
click at [111, 105] on input "**********" at bounding box center [122, 113] width 178 height 16
paste input "text"
type input "**********"
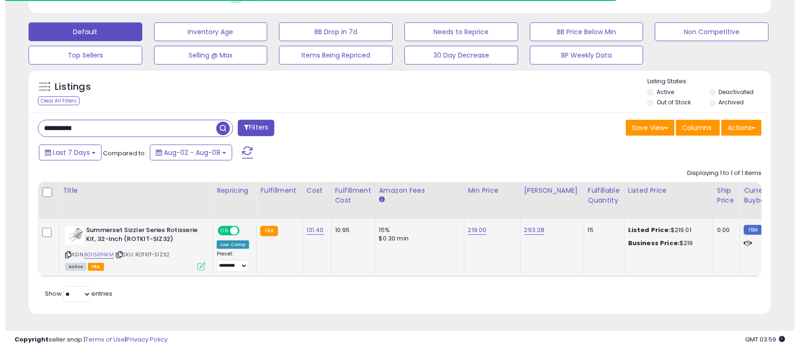
scroll to position [192, 431]
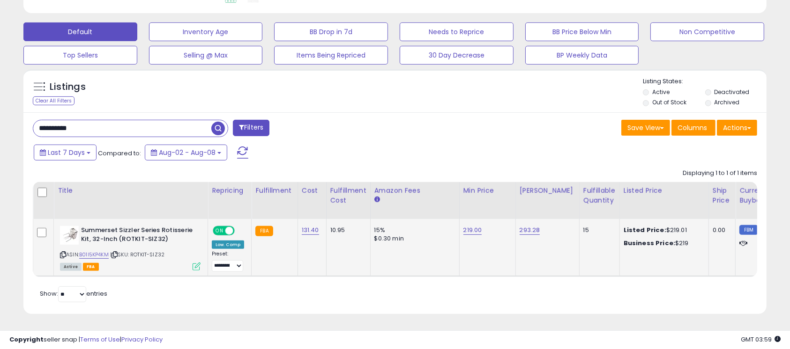
click at [200, 263] on icon at bounding box center [196, 267] width 8 height 8
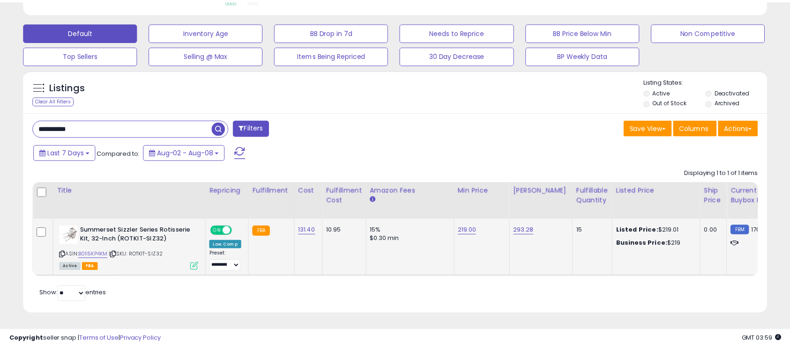
scroll to position [192, 436]
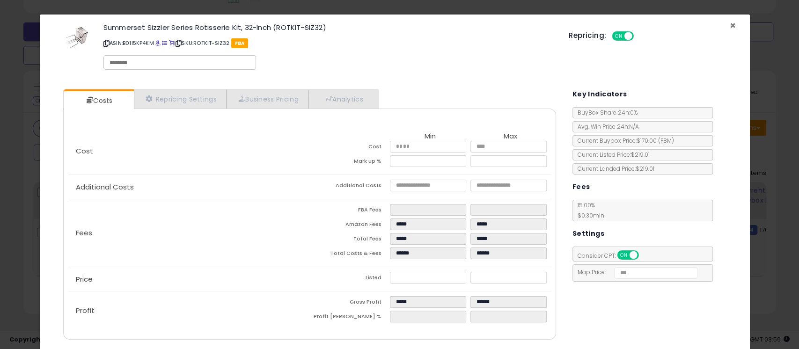
click at [730, 24] on span "×" at bounding box center [733, 26] width 6 height 14
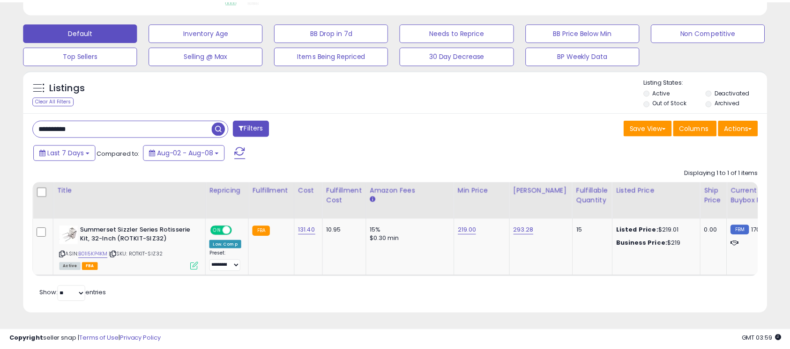
scroll to position [468142, 467903]
